Goal: Register for event/course

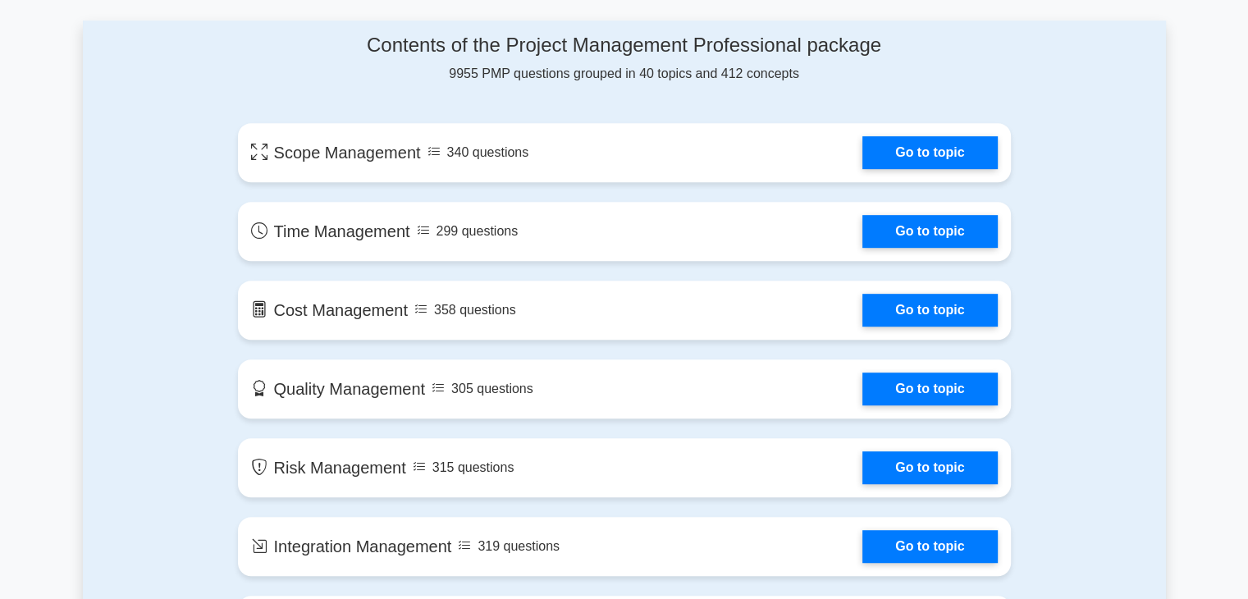
scroll to position [820, 0]
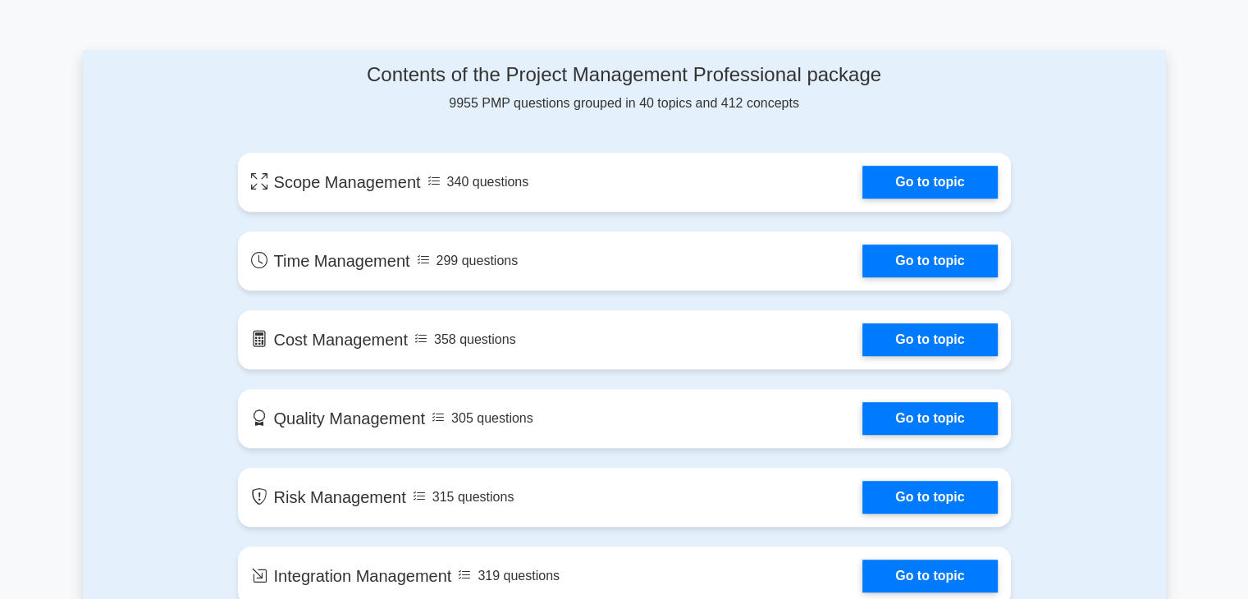
drag, startPoint x: 1259, startPoint y: 50, endPoint x: 1254, endPoint y: 123, distance: 73.2
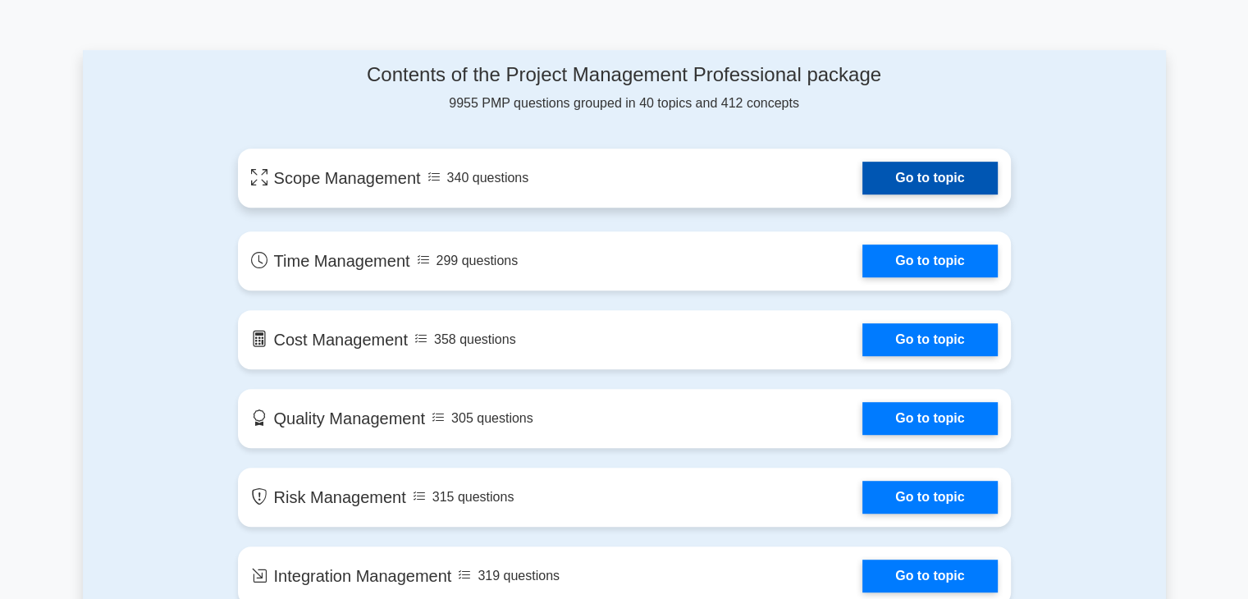
click at [958, 176] on link "Go to topic" at bounding box center [929, 178] width 135 height 33
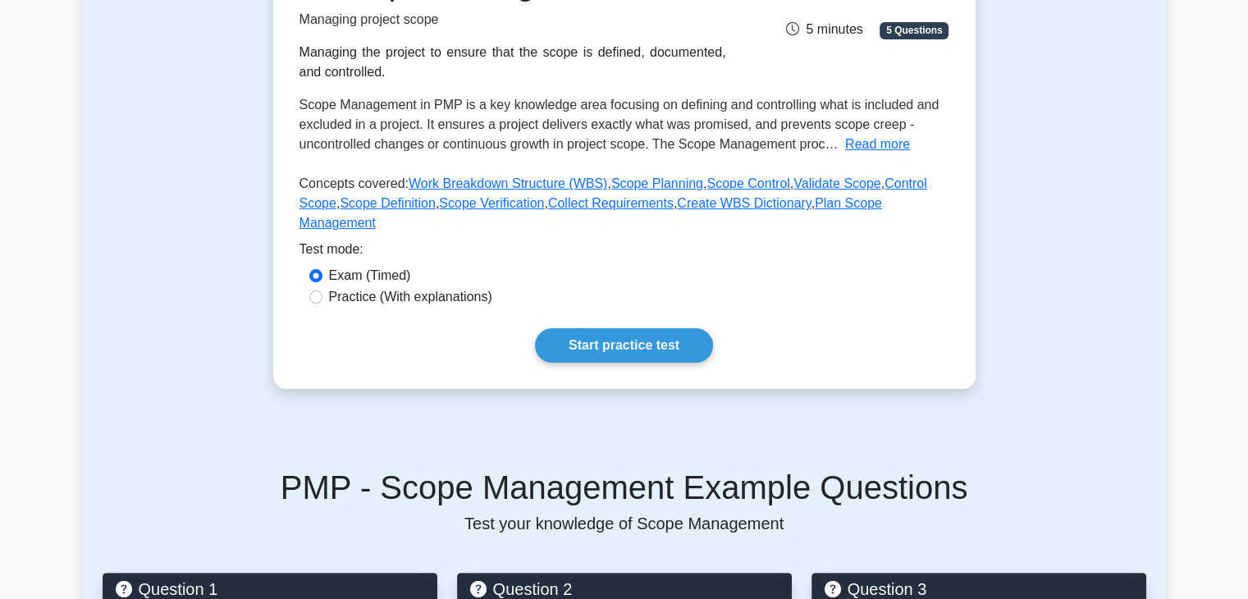
scroll to position [275, 0]
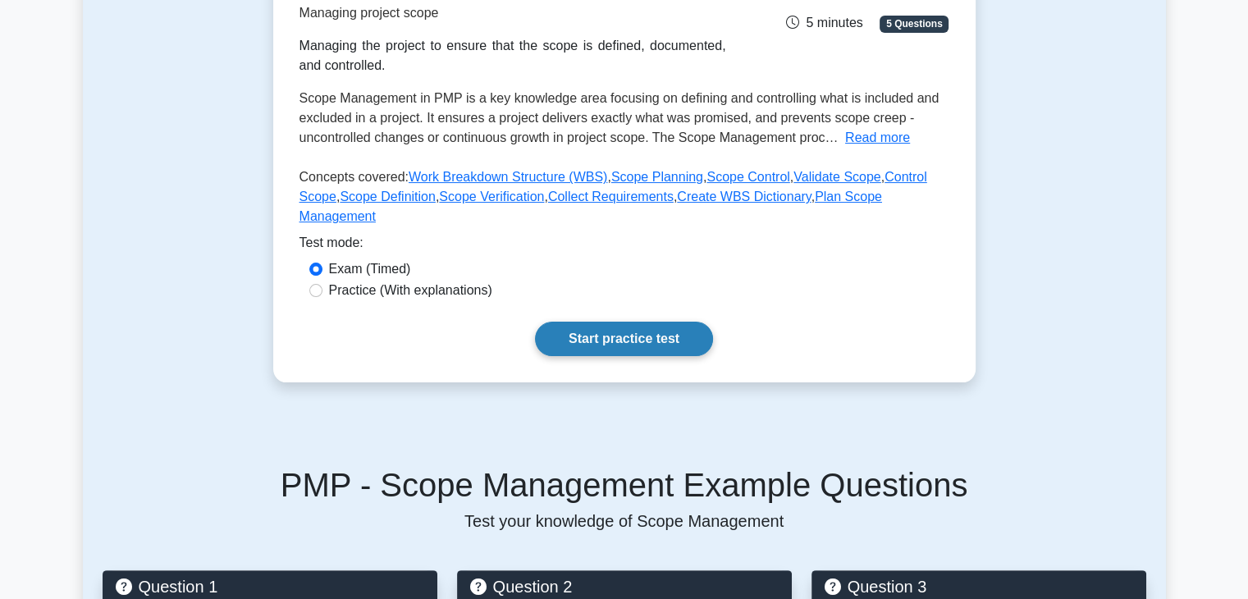
click at [599, 322] on link "Start practice test" at bounding box center [624, 339] width 178 height 34
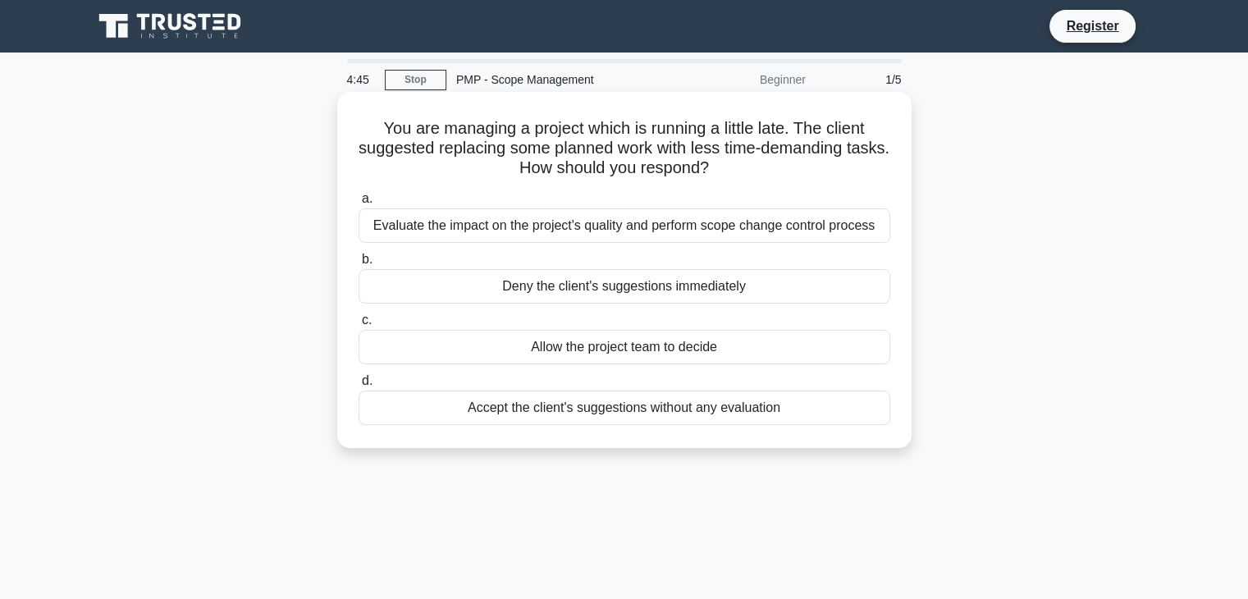
click at [440, 228] on div "Evaluate the impact on the project's quality and perform scope change control p…" at bounding box center [625, 225] width 532 height 34
click at [359, 204] on input "a. Evaluate the impact on the project's quality and perform scope change contro…" at bounding box center [359, 199] width 0 height 11
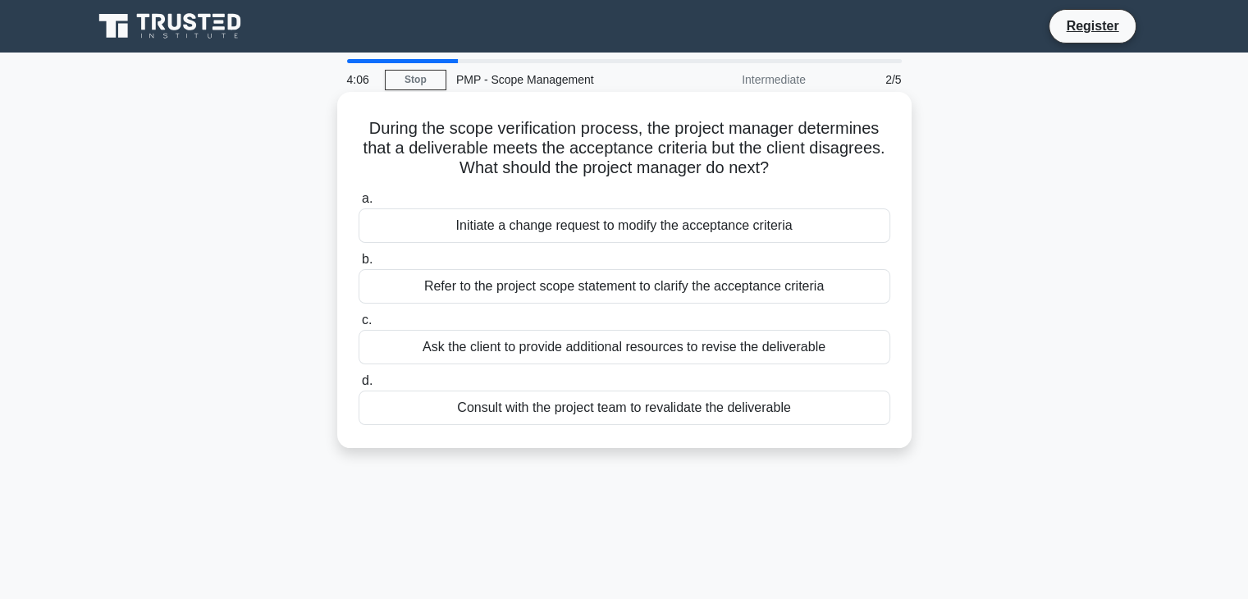
click at [506, 287] on div "Refer to the project scope statement to clarify the acceptance criteria" at bounding box center [625, 286] width 532 height 34
click at [359, 265] on input "b. Refer to the project scope statement to clarify the acceptance criteria" at bounding box center [359, 259] width 0 height 11
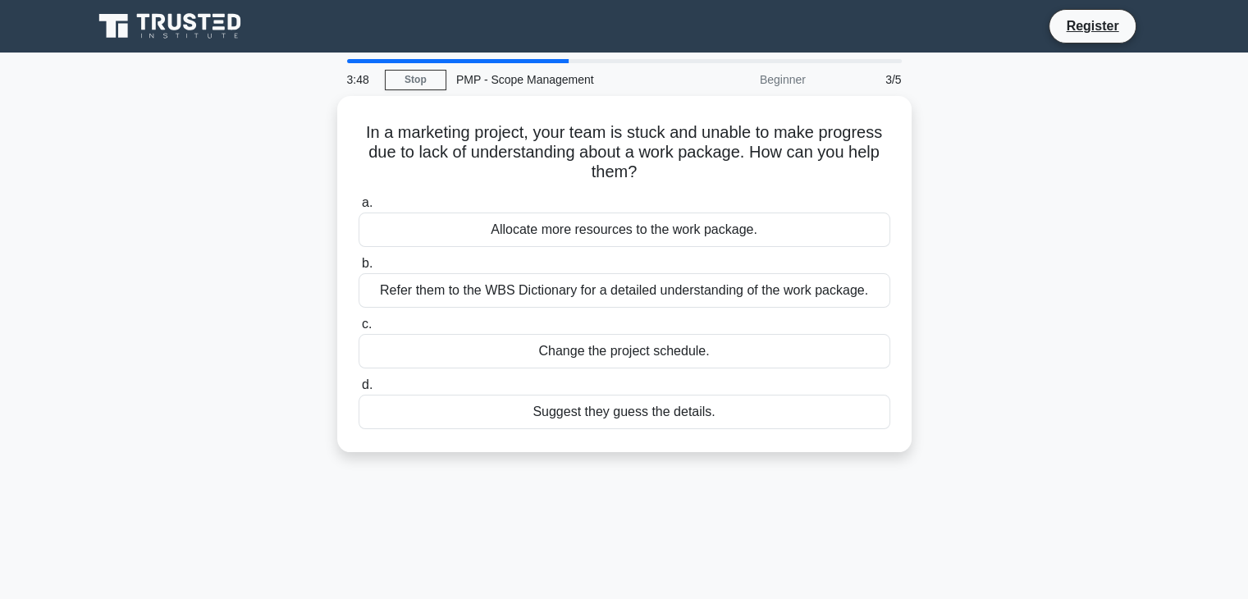
click at [506, 287] on div "Refer them to the WBS Dictionary for a detailed understanding of the work packa…" at bounding box center [625, 290] width 532 height 34
click at [359, 269] on input "b. Refer them to the WBS Dictionary for a detailed understanding of the work pa…" at bounding box center [359, 263] width 0 height 11
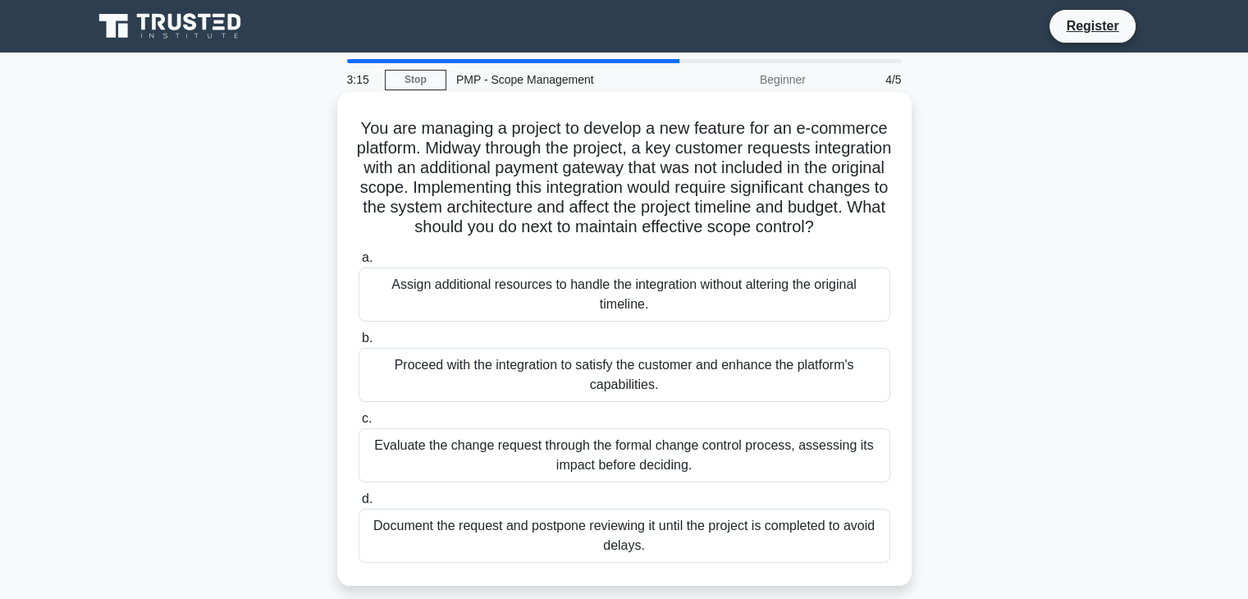
click at [526, 482] on div "Evaluate the change request through the formal change control process, assessin…" at bounding box center [625, 455] width 532 height 54
click at [359, 424] on input "c. Evaluate the change request through the formal change control process, asses…" at bounding box center [359, 419] width 0 height 11
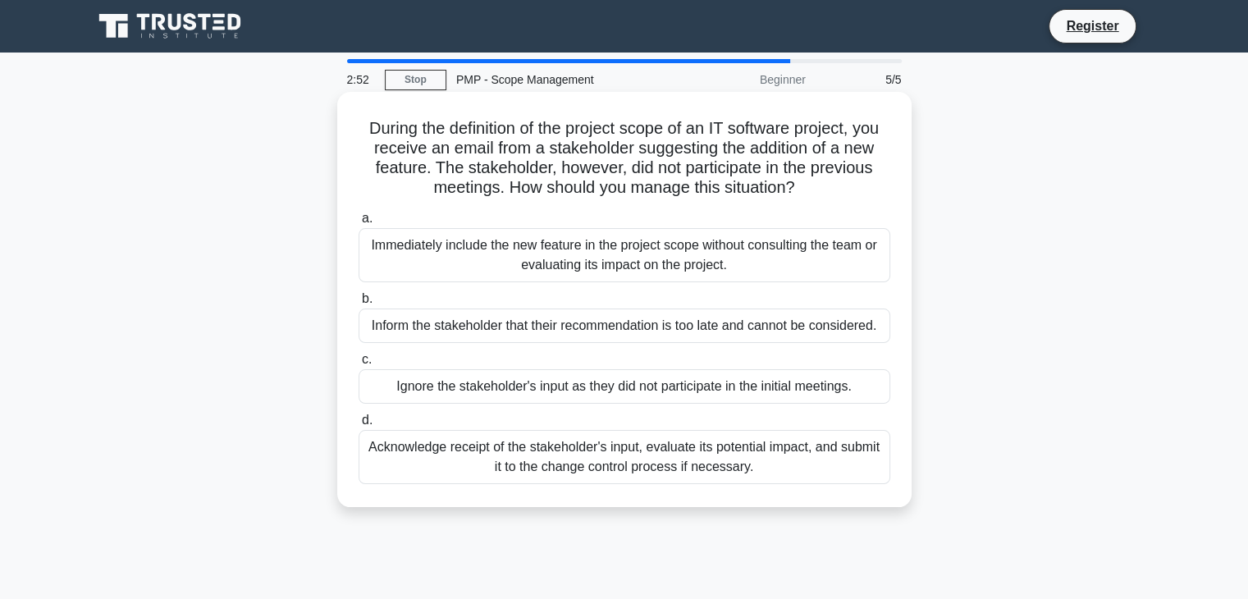
click at [548, 472] on div "Acknowledge receipt of the stakeholder's input, evaluate its potential impact, …" at bounding box center [625, 457] width 532 height 54
click at [359, 426] on input "d. Acknowledge receipt of the stakeholder's input, evaluate its potential impac…" at bounding box center [359, 420] width 0 height 11
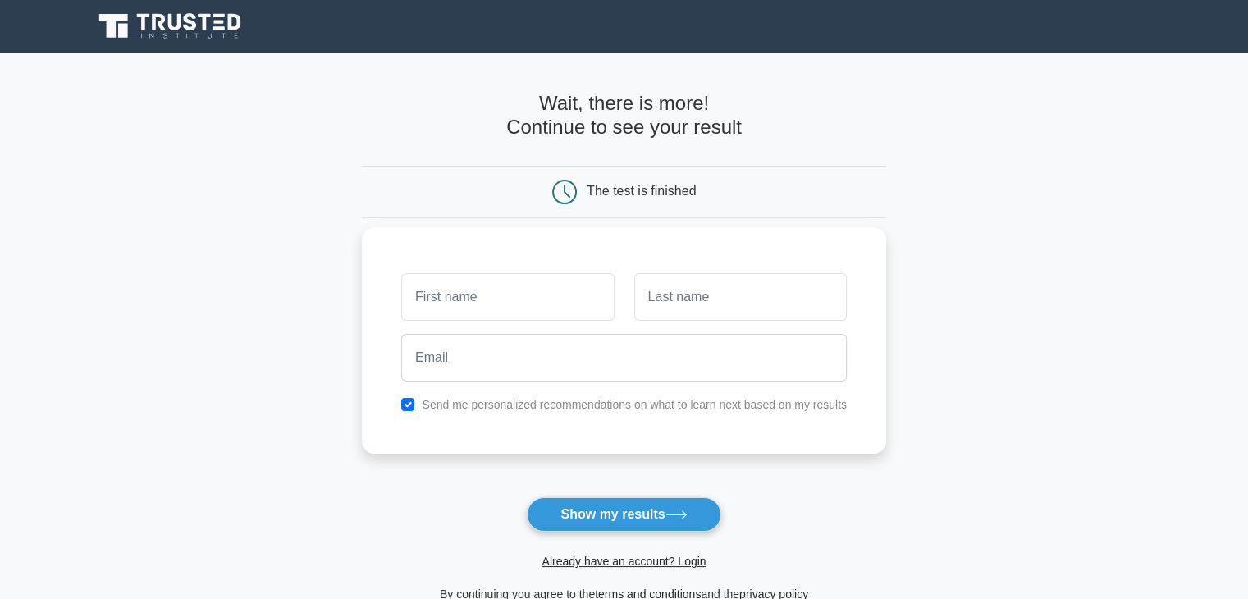
click at [490, 298] on input "text" at bounding box center [507, 297] width 213 height 48
type input "Екатерина"
click at [679, 299] on input "text" at bounding box center [740, 297] width 213 height 48
type input "Абидова"
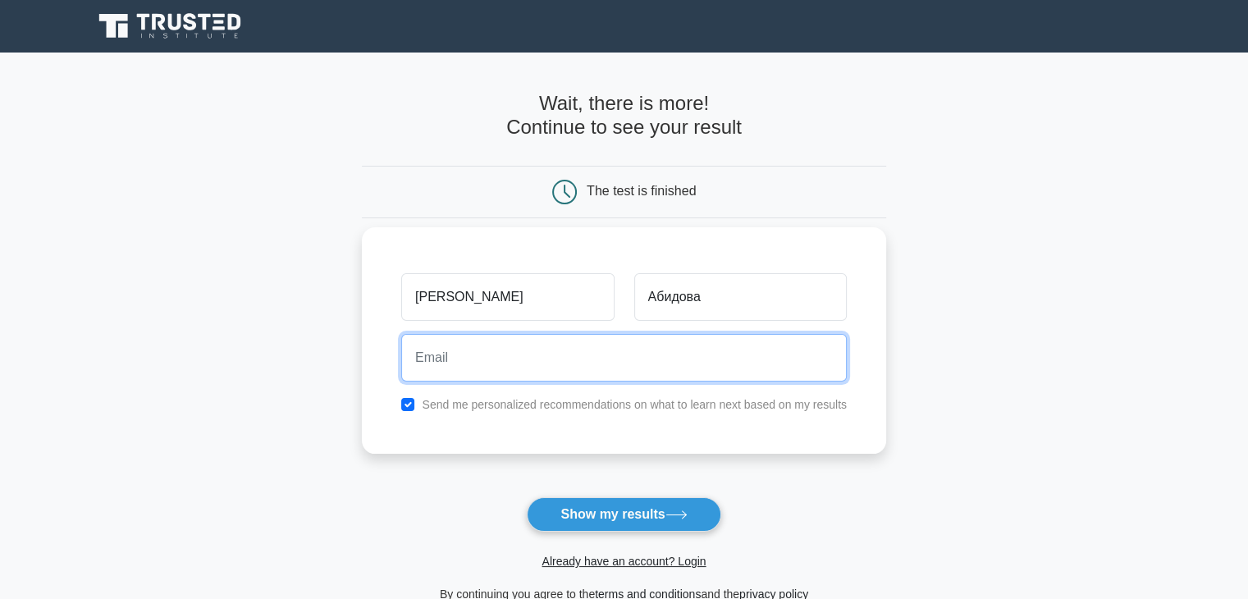
click at [495, 371] on input "email" at bounding box center [624, 358] width 446 height 48
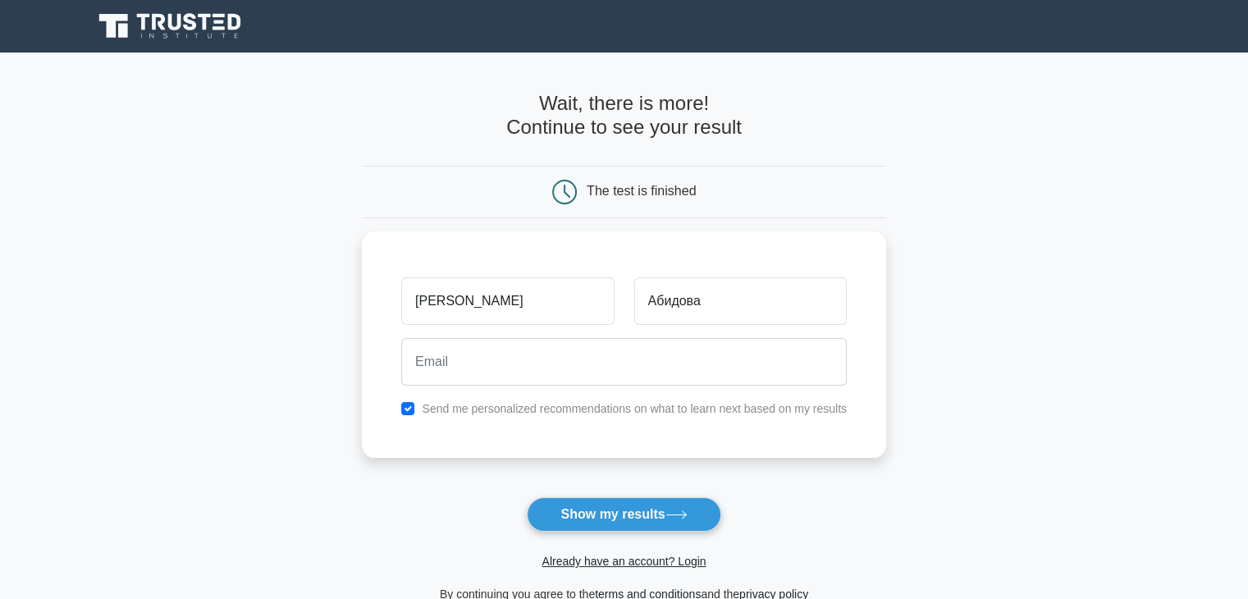
click at [1034, 449] on main "Wait, there is more! Continue to see your result The test is finished and the" at bounding box center [624, 348] width 1248 height 591
click at [657, 517] on button "Show my results" at bounding box center [624, 514] width 194 height 34
click at [977, 460] on main "Wait, there is more! Continue to see your result The test is finished and the" at bounding box center [624, 348] width 1248 height 591
